Goal: Find specific page/section: Find specific page/section

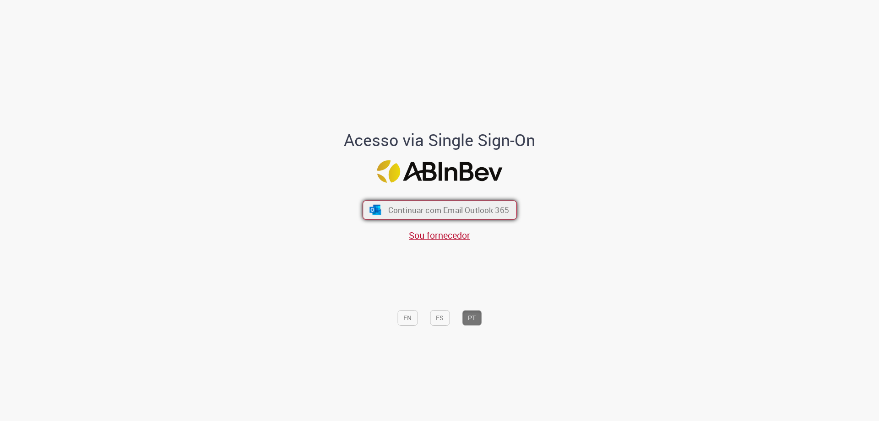
click at [394, 213] on span "Continuar com Email Outlook 365" at bounding box center [448, 210] width 121 height 11
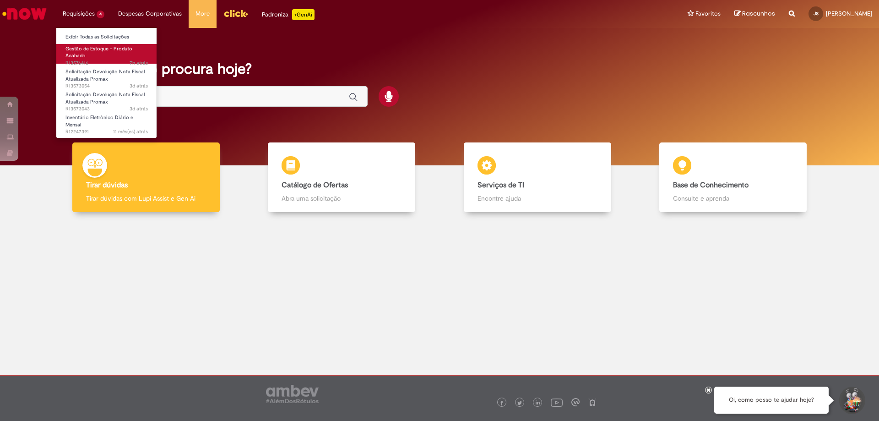
click at [80, 49] on span "Gestão de Estoque – Produto Acabado" at bounding box center [98, 52] width 67 height 14
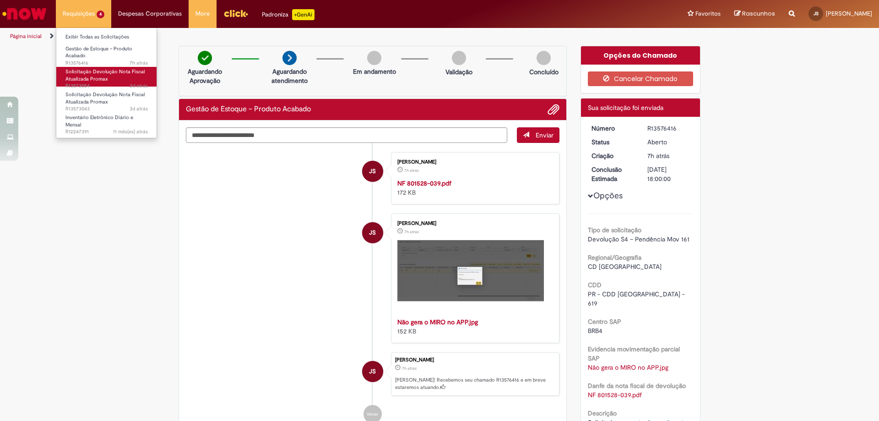
click at [75, 73] on span "Solicitação Devolução Nota Fiscal Atualizada Promax" at bounding box center [104, 75] width 79 height 14
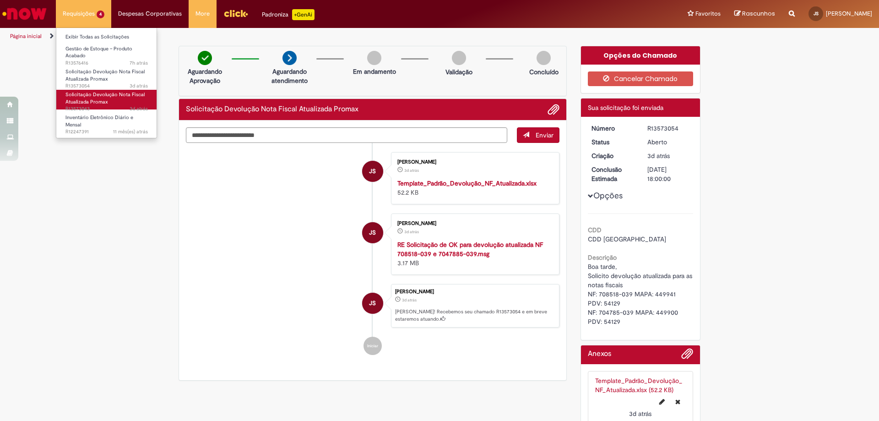
click at [77, 94] on span "Solicitação Devolução Nota Fiscal Atualizada Promax" at bounding box center [104, 98] width 79 height 14
